Goal: Answer question/provide support: Share knowledge or assist other users

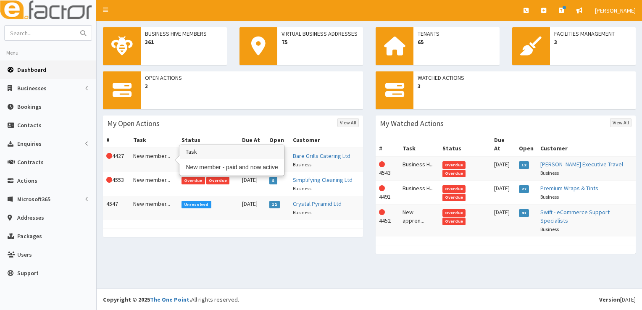
click at [144, 154] on td "New member..." at bounding box center [154, 160] width 48 height 24
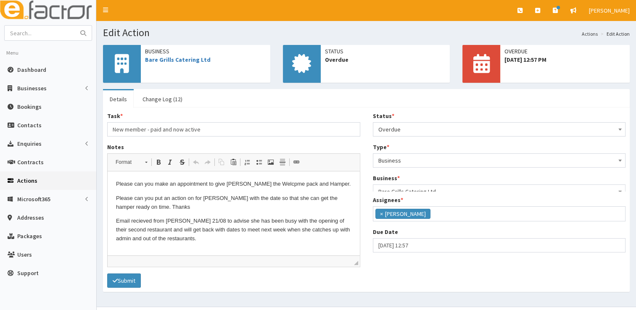
scroll to position [99, 0]
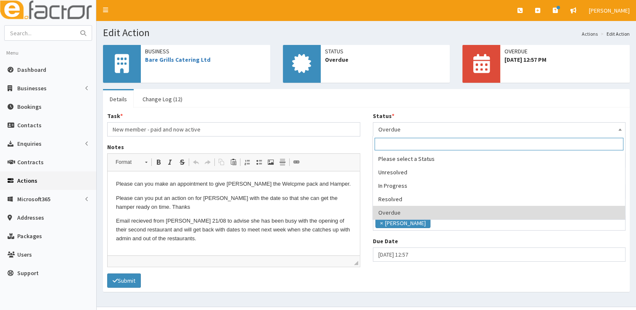
click at [393, 130] on span "Overdue" at bounding box center [499, 130] width 242 height 12
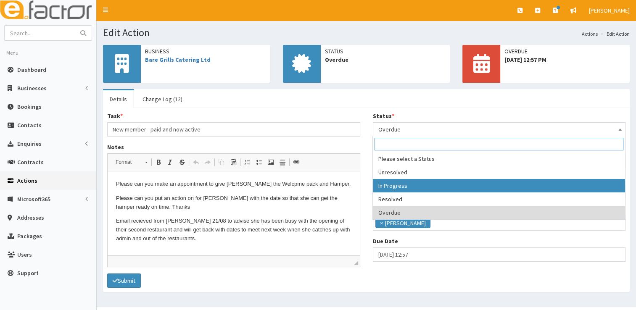
select select "2"
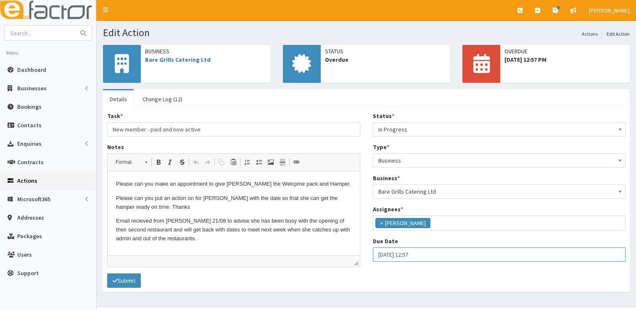
select select "12"
select select "57"
click at [407, 251] on input "16-09-2025 12:57" at bounding box center [499, 254] width 253 height 14
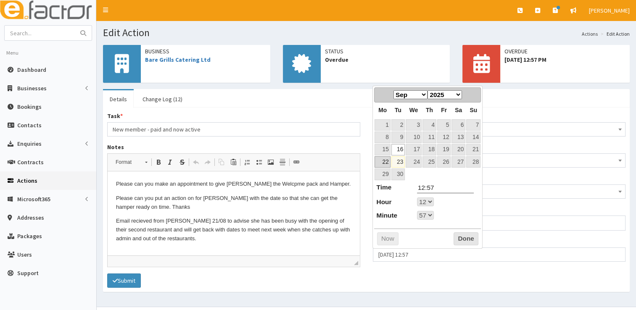
click at [389, 162] on link "22" at bounding box center [382, 161] width 16 height 11
type input "22-09-2025 12:57"
select select "12"
select select "57"
click at [459, 236] on button "Done" at bounding box center [465, 238] width 25 height 13
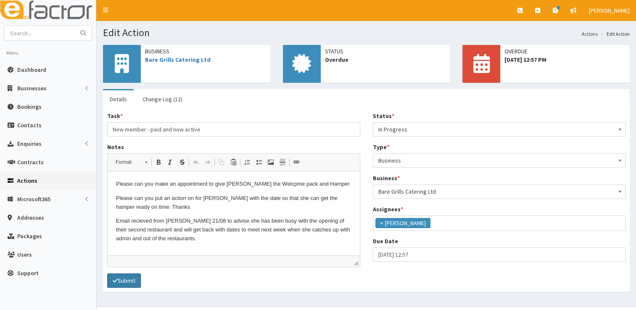
click at [133, 282] on button "Submit" at bounding box center [124, 281] width 34 height 14
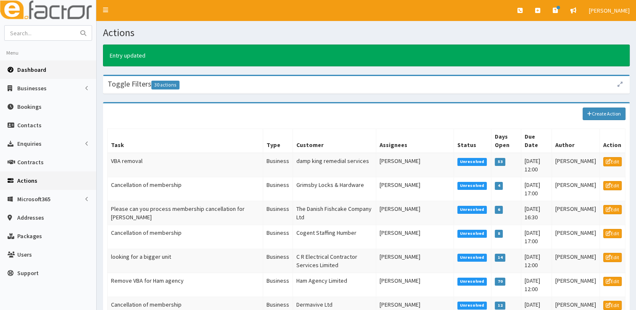
click at [63, 71] on link "Dashboard" at bounding box center [48, 70] width 96 height 18
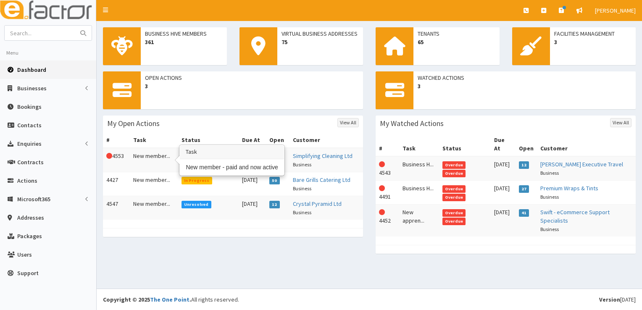
click at [158, 155] on td "New member..." at bounding box center [154, 160] width 48 height 24
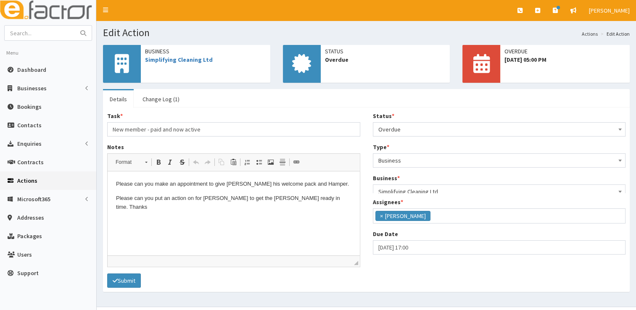
scroll to position [99, 0]
click at [398, 128] on span "Overdue" at bounding box center [499, 130] width 242 height 12
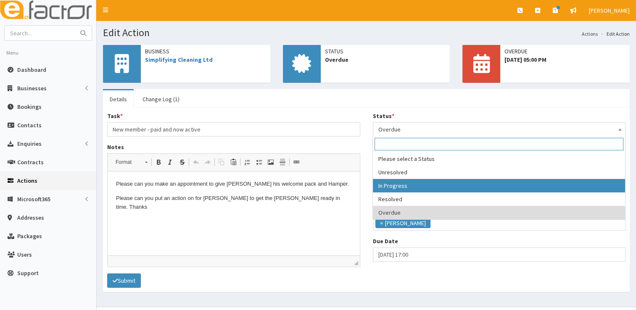
select select "2"
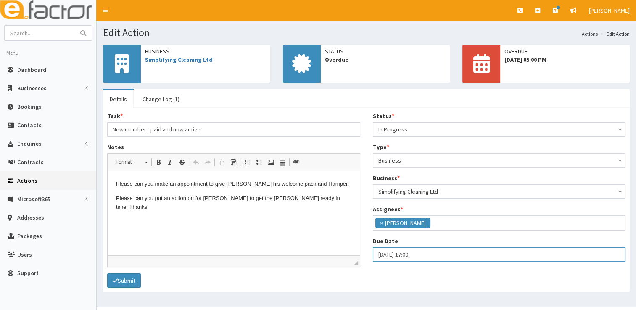
click at [387, 253] on input "[DATE] 17:00" at bounding box center [499, 254] width 253 height 14
select select "17"
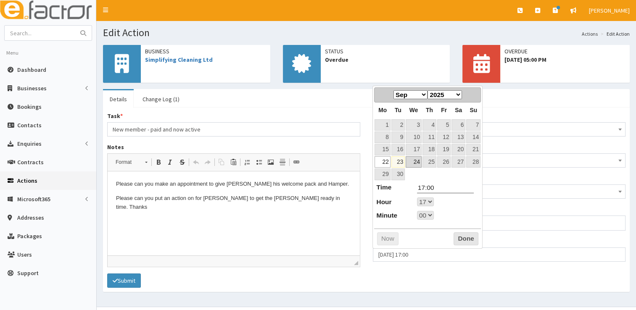
click at [417, 164] on link "24" at bounding box center [413, 161] width 16 height 11
type input "24-09-2025 17:00"
select select "17"
click at [465, 241] on button "Done" at bounding box center [465, 238] width 25 height 13
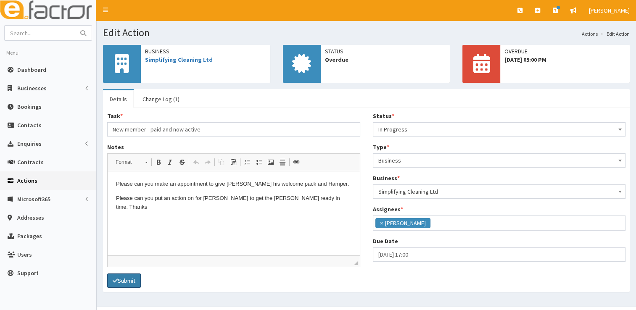
click at [128, 279] on button "Submit" at bounding box center [124, 281] width 34 height 14
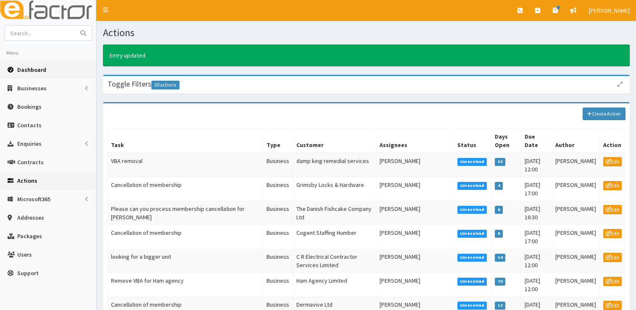
click at [59, 71] on link "Dashboard" at bounding box center [48, 70] width 96 height 18
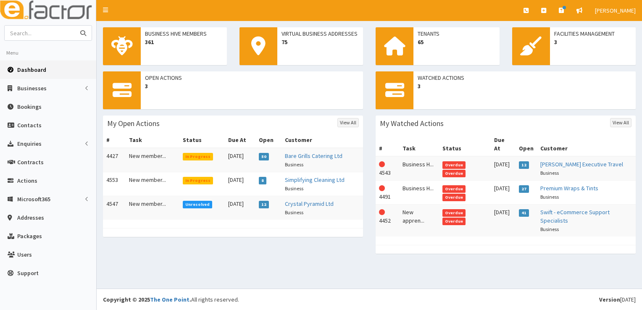
click at [56, 38] on input "text" at bounding box center [40, 33] width 71 height 15
type input "[PERSON_NAME]"
click at [75, 26] on button "submit" at bounding box center [83, 33] width 17 height 15
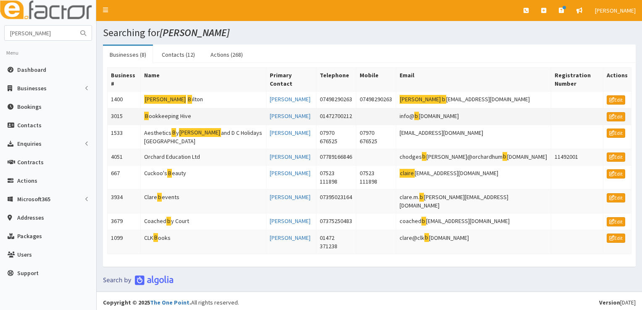
click at [153, 108] on td "B ookkeeping Hive" at bounding box center [204, 116] width 126 height 17
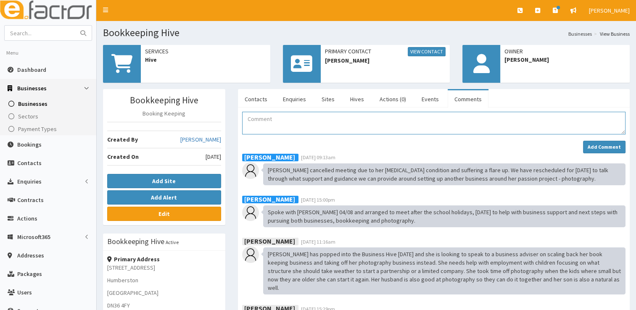
click at [321, 129] on textarea "Comment" at bounding box center [433, 123] width 383 height 23
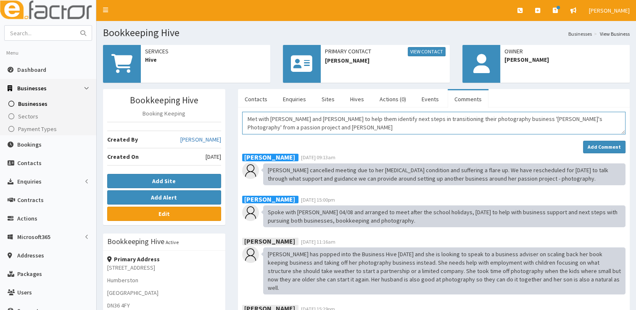
click at [564, 118] on textarea "Met with [PERSON_NAME] and [PERSON_NAME] to help them identify next steps in tr…" at bounding box center [433, 123] width 383 height 23
click at [345, 129] on textarea "Met with [PERSON_NAME] and [PERSON_NAME] to help them identify next steps in tr…" at bounding box center [433, 123] width 383 height 23
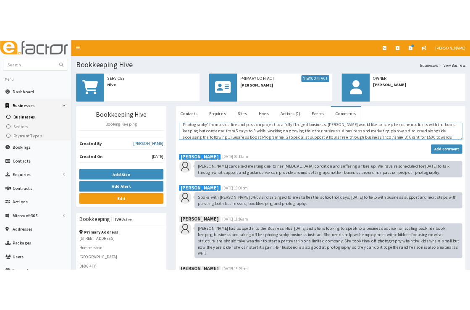
scroll to position [22, 0]
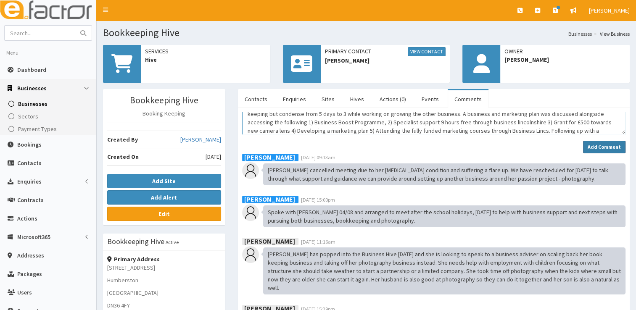
type textarea "Met with [PERSON_NAME] and [PERSON_NAME] to help them identify next steps in tr…"
click at [612, 144] on strong "Add Comment" at bounding box center [603, 147] width 33 height 6
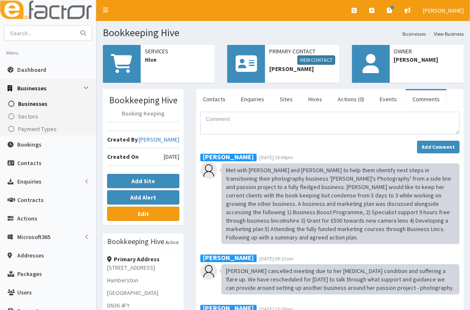
click at [315, 61] on link "View Contact" at bounding box center [316, 59] width 38 height 9
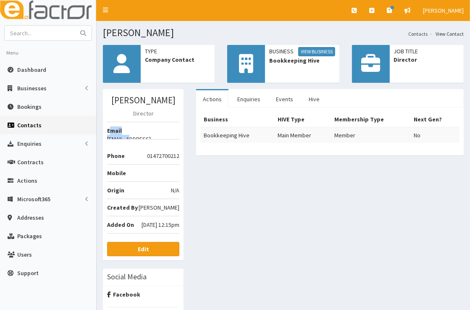
drag, startPoint x: 109, startPoint y: 137, endPoint x: 136, endPoint y: 138, distance: 26.9
click at [136, 138] on li "Email info@bookkeepinghive.com" at bounding box center [143, 131] width 72 height 18
drag, startPoint x: 136, startPoint y: 138, endPoint x: 113, endPoint y: 139, distance: 23.6
click at [113, 139] on li "Phone 01472700212" at bounding box center [143, 152] width 72 height 26
drag, startPoint x: 110, startPoint y: 138, endPoint x: 179, endPoint y: 142, distance: 69.4
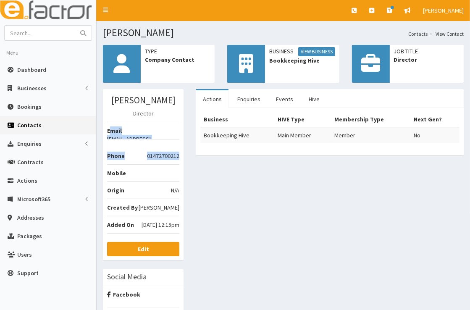
click at [179, 142] on ul "Email info@bookkeepinghive.com Phone 01472700212 Mobile Origin N/A Created By J…" at bounding box center [143, 178] width 72 height 112
click at [157, 242] on link "Edit" at bounding box center [143, 249] width 72 height 14
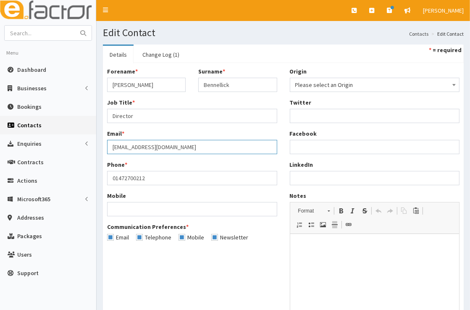
click at [206, 146] on input "[EMAIL_ADDRESS][DOMAIN_NAME]" at bounding box center [192, 147] width 170 height 14
drag, startPoint x: 206, startPoint y: 146, endPoint x: 95, endPoint y: 149, distance: 111.4
click at [95, 149] on div "E Toggle navigation Quick Create Create Business Create Booking Create Contact" at bounding box center [235, 200] width 470 height 400
